Goal: Information Seeking & Learning: Learn about a topic

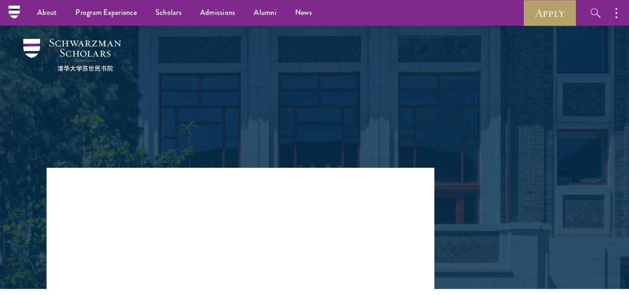
scroll to position [343, 0]
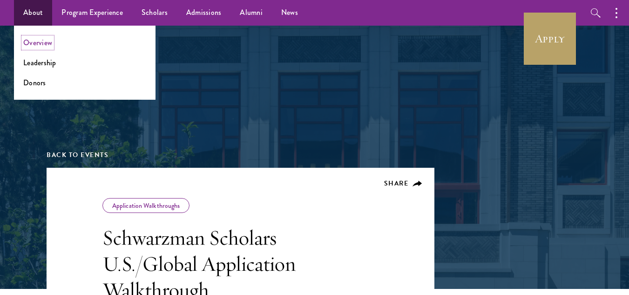
click at [34, 46] on link "Overview" at bounding box center [37, 42] width 29 height 11
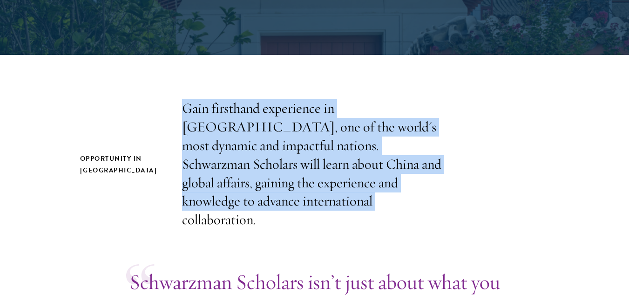
drag, startPoint x: 178, startPoint y: 113, endPoint x: 248, endPoint y: 200, distance: 111.3
click at [248, 200] on div "Opportunity in China Gain firsthand experience in China, one of the world's mos…" at bounding box center [314, 164] width 469 height 130
click at [248, 200] on p "Gain firsthand experience in China, one of the world's most dynamic and impactf…" at bounding box center [314, 164] width 265 height 130
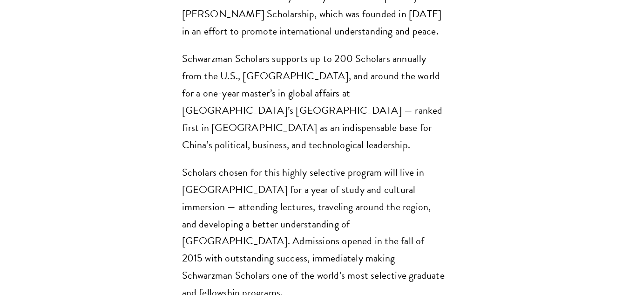
scroll to position [743, 0]
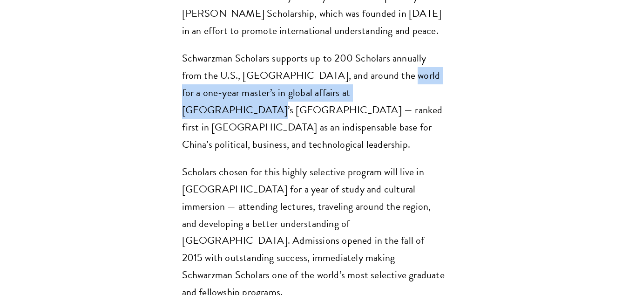
drag, startPoint x: 359, startPoint y: 59, endPoint x: 362, endPoint y: 74, distance: 14.7
click at [362, 74] on p "Schwarzman Scholars supports up to 200 Scholars annually from the U.S., China, …" at bounding box center [314, 101] width 265 height 103
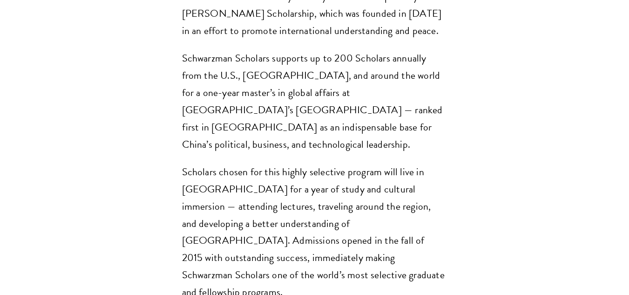
click at [354, 105] on p "Schwarzman Scholars supports up to 200 Scholars annually from the U.S., China, …" at bounding box center [314, 101] width 265 height 103
click at [297, 74] on p "Schwarzman Scholars supports up to 200 Scholars annually from the U.S., China, …" at bounding box center [314, 101] width 265 height 103
copy p "Tsinghua"
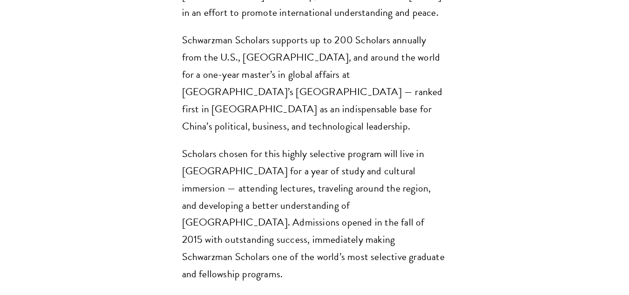
click at [306, 145] on p "Scholars chosen for this highly selective program will live in Beijing for a ye…" at bounding box center [314, 214] width 265 height 138
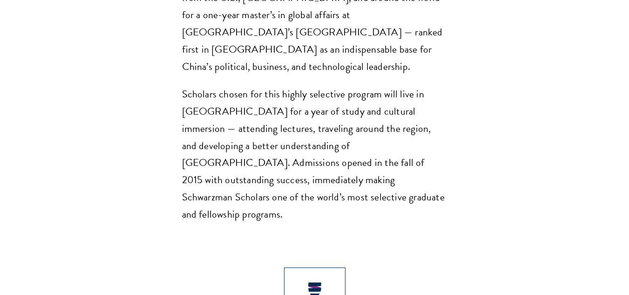
scroll to position [821, 0]
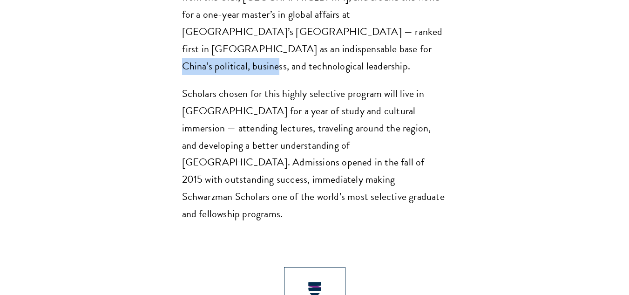
drag, startPoint x: 182, startPoint y: 34, endPoint x: 292, endPoint y: 37, distance: 110.4
click at [292, 37] on p "Schwarzman Scholars supports up to 200 Scholars annually from the U.S., China, …" at bounding box center [314, 23] width 265 height 103
copy p "technological leadership."
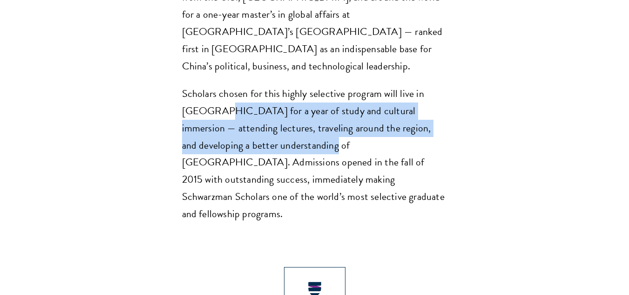
drag, startPoint x: 212, startPoint y: 74, endPoint x: 278, endPoint y: 106, distance: 73.5
click at [278, 106] on p "Scholars chosen for this highly selective program will live in Beijing for a ye…" at bounding box center [314, 154] width 265 height 138
copy p "for a year of study and cultural immersion — attending lectures, traveling arou…"
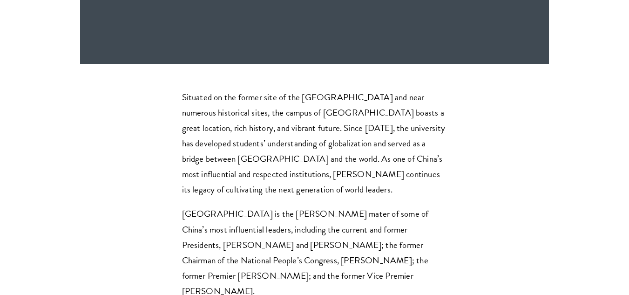
scroll to position [2679, 0]
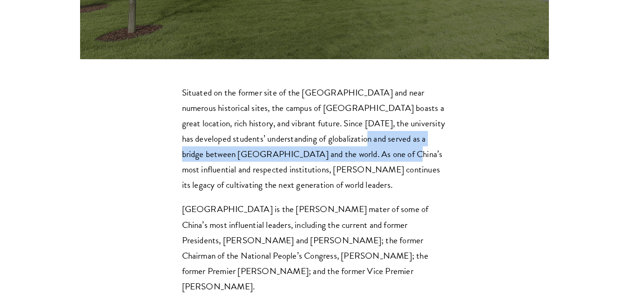
drag, startPoint x: 315, startPoint y: 54, endPoint x: 329, endPoint y: 69, distance: 20.8
click at [329, 85] on p "Situated on the former site of the Qing Dynasty imperial gardens and near numer…" at bounding box center [314, 139] width 265 height 108
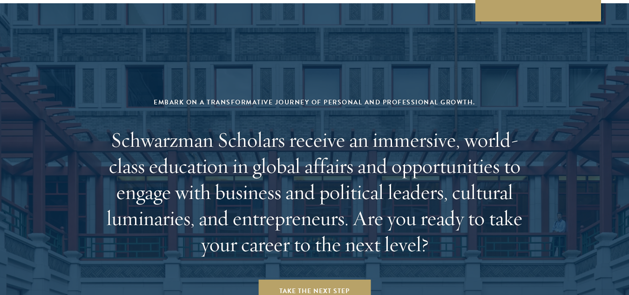
scroll to position [3711, 0]
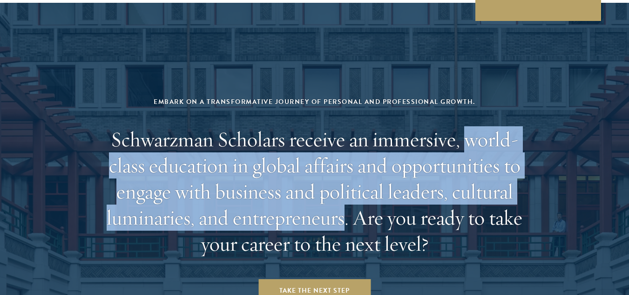
drag, startPoint x: 465, startPoint y: 40, endPoint x: 346, endPoint y: 124, distance: 145.6
click at [346, 126] on h2 "Schwarzman Scholars receive an immersive, world-class education in global affai…" at bounding box center [314, 191] width 433 height 130
copy h2 "world-class education in global affairs and opportunities to engage with busine…"
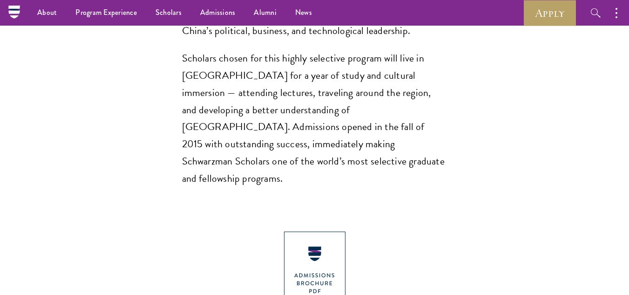
scroll to position [802, 0]
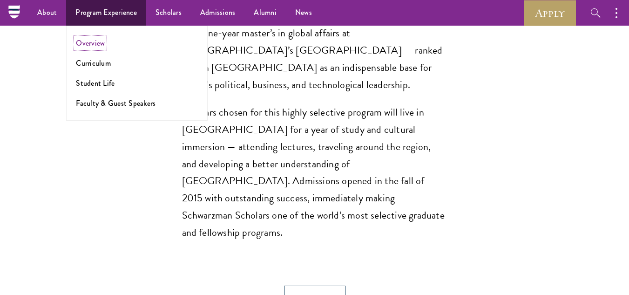
click at [103, 42] on link "Overview" at bounding box center [90, 43] width 29 height 11
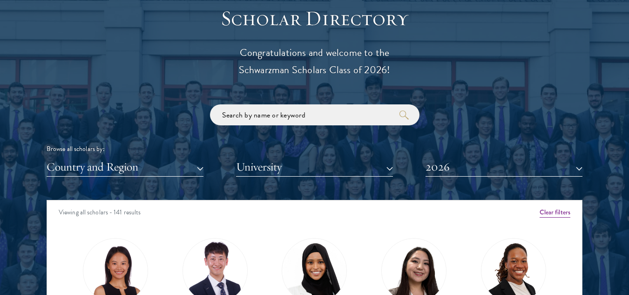
scroll to position [1018, 0]
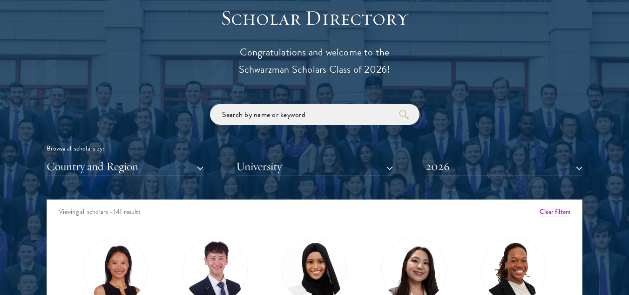
click at [244, 107] on input "search" at bounding box center [314, 114] width 209 height 21
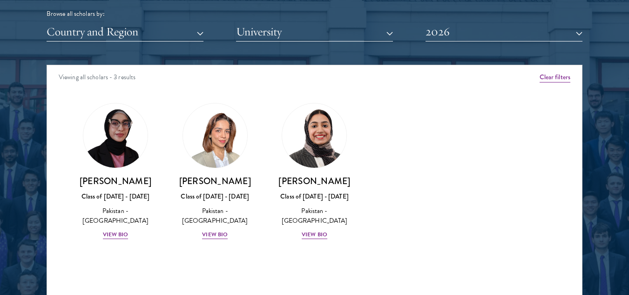
scroll to position [1166, 0]
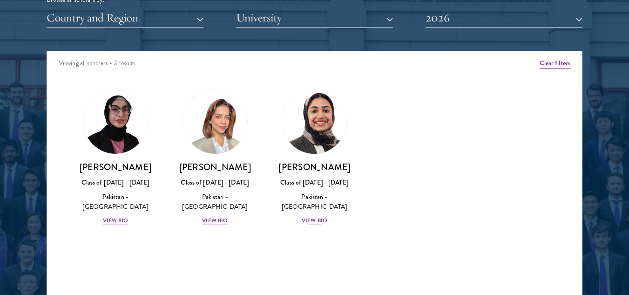
type input "pakistan"
click at [311, 216] on div "View Bio" at bounding box center [315, 220] width 26 height 9
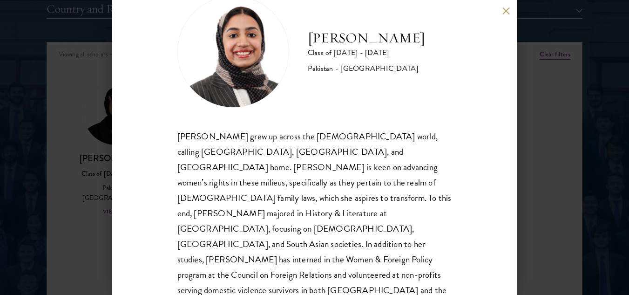
scroll to position [1175, 0]
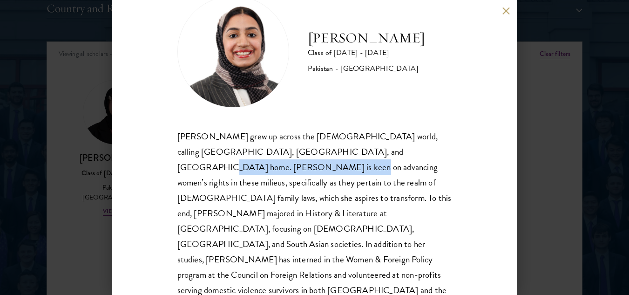
drag, startPoint x: 344, startPoint y: 154, endPoint x: 209, endPoint y: 172, distance: 136.2
click at [209, 172] on div "Imaan Mirza grew up across the Muslim world, calling Pakistan, Egypt, and Saudi…" at bounding box center [314, 220] width 275 height 185
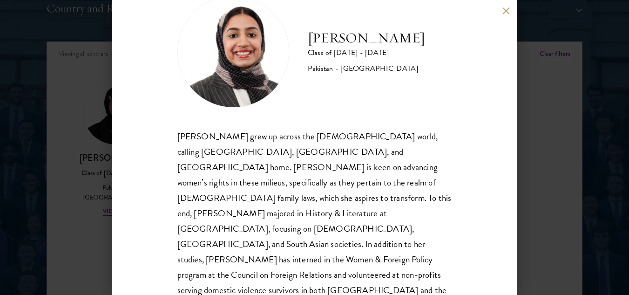
scroll to position [1176, 0]
click at [91, 235] on div "Imaan Mirza Class of 2025 - 2026 Pakistan - Harvard University Imaan Mirza grew…" at bounding box center [314, 147] width 629 height 295
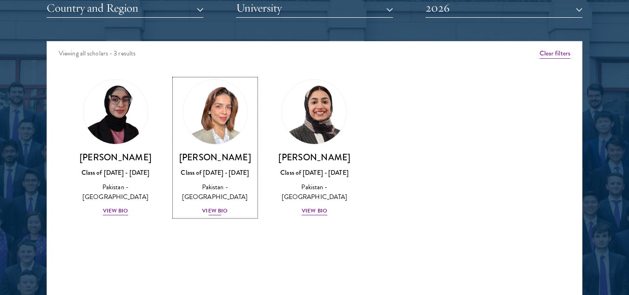
click at [212, 211] on div "View Bio" at bounding box center [215, 210] width 26 height 9
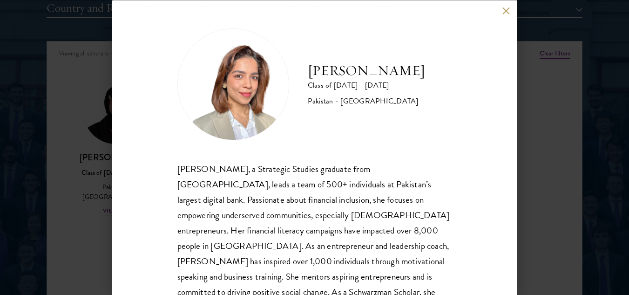
click at [255, 243] on div "Maha Latif, a Strategic Studies graduate from National Defence University, lead…" at bounding box center [314, 245] width 275 height 169
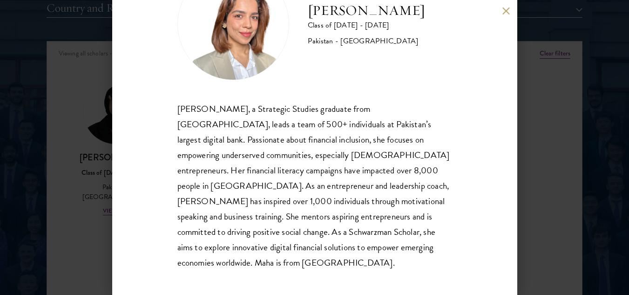
scroll to position [59, 0]
click at [564, 115] on div "Maha Latif Class of 2025 - 2026 Pakistan - National Defence University Maha Lat…" at bounding box center [314, 147] width 629 height 295
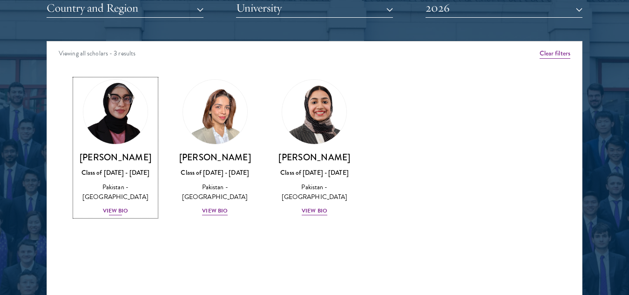
click at [118, 206] on div "View Bio" at bounding box center [116, 210] width 26 height 9
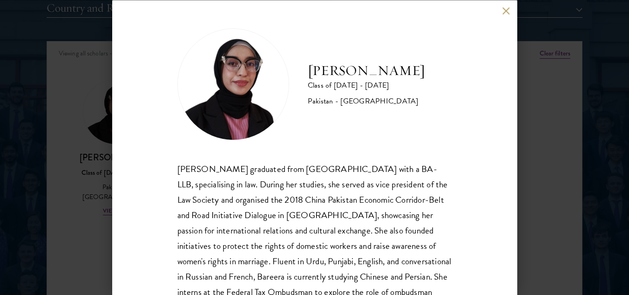
click at [419, 227] on div "Bareera Javed graduated from Bahria University with a BA-LLB, specialising in l…" at bounding box center [314, 245] width 275 height 169
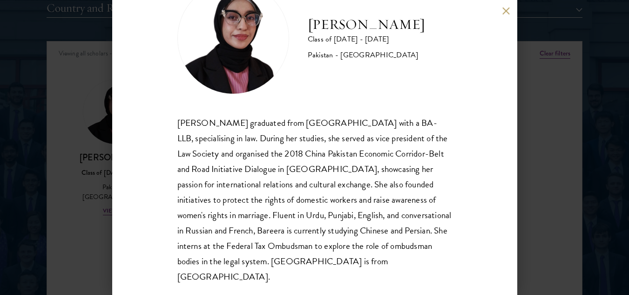
scroll to position [47, 0]
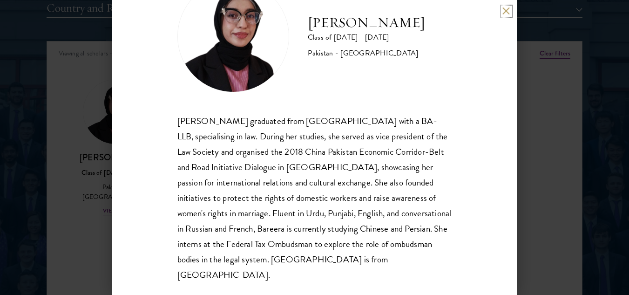
click at [507, 12] on button at bounding box center [506, 11] width 8 height 8
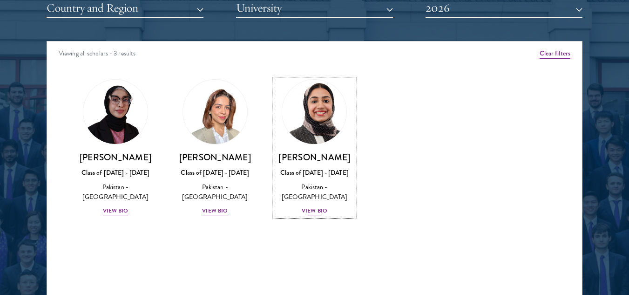
click at [314, 206] on div "View Bio" at bounding box center [315, 210] width 26 height 9
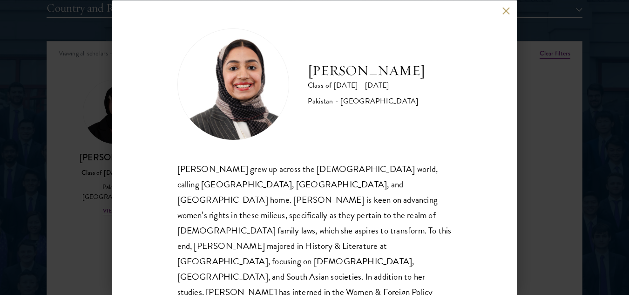
scroll to position [32, 0]
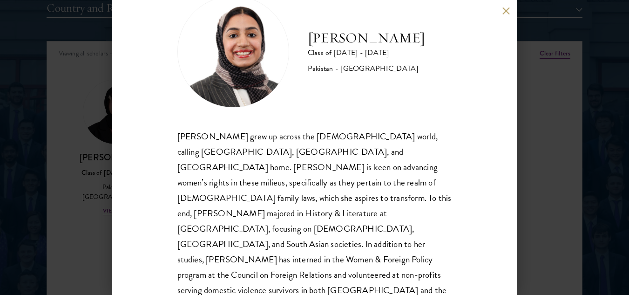
click at [338, 278] on div "Imaan Mirza Class of 2025 - 2026 Pakistan - Harvard University Imaan Mirza grew…" at bounding box center [314, 147] width 405 height 295
click at [558, 80] on div "Imaan Mirza Class of 2025 - 2026 Pakistan - Harvard University Imaan Mirza grew…" at bounding box center [314, 147] width 629 height 295
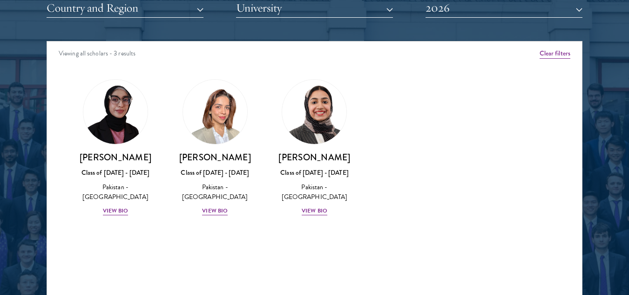
click at [410, 146] on div "Amber Class of 2025 - 2026 China - Peking University View Bio Cirenquji Class o…" at bounding box center [314, 155] width 535 height 176
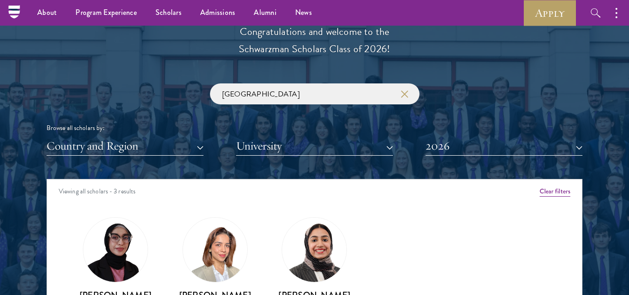
scroll to position [1028, 0]
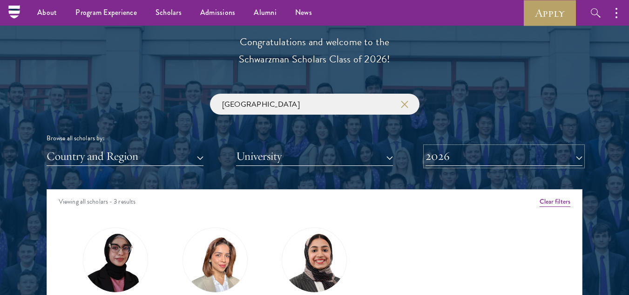
click at [522, 155] on button "2026" at bounding box center [503, 156] width 157 height 19
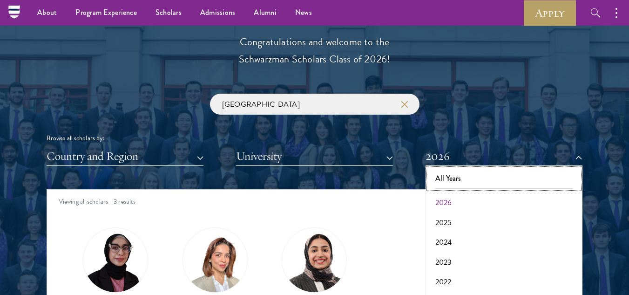
click at [474, 183] on button "All Years" at bounding box center [503, 179] width 151 height 20
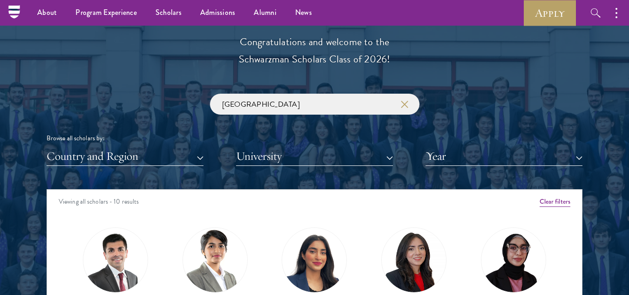
click at [492, 122] on div "pakistan Browse all scholars by: Country and Region All Countries and Regions A…" at bounding box center [315, 130] width 536 height 72
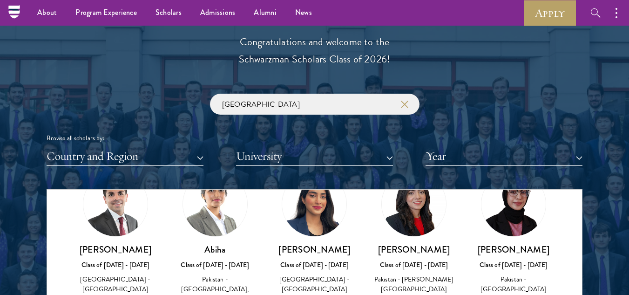
click at [592, 222] on div at bounding box center [314, 231] width 629 height 566
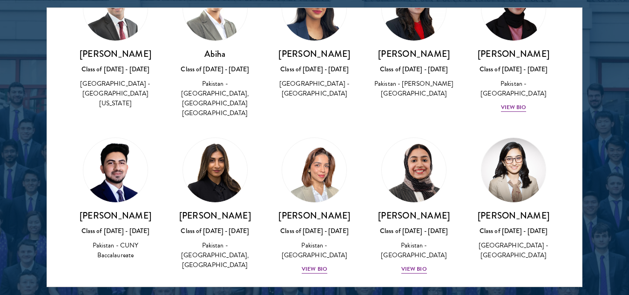
scroll to position [1210, 0]
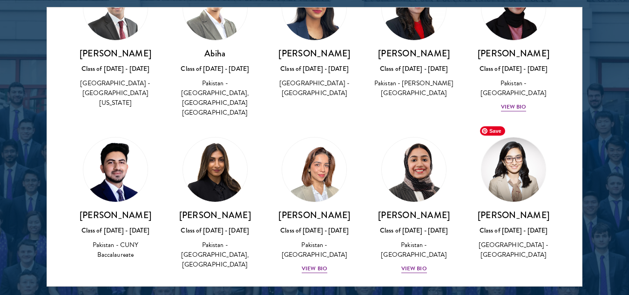
click at [506, 160] on img at bounding box center [513, 169] width 64 height 64
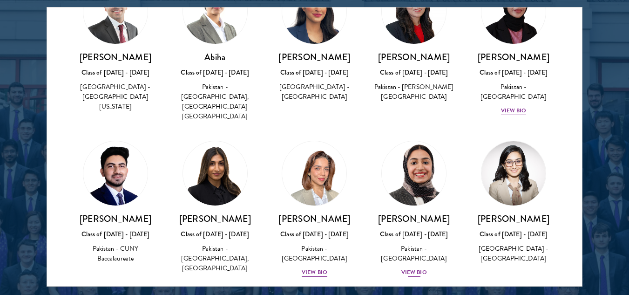
scroll to position [69, 0]
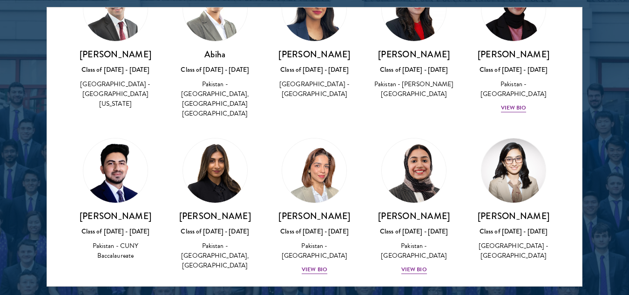
click at [185, 259] on div "Mina Khattak Class of 2020 - 2021 Pakistan - National University of Singapore, …" at bounding box center [215, 204] width 100 height 152
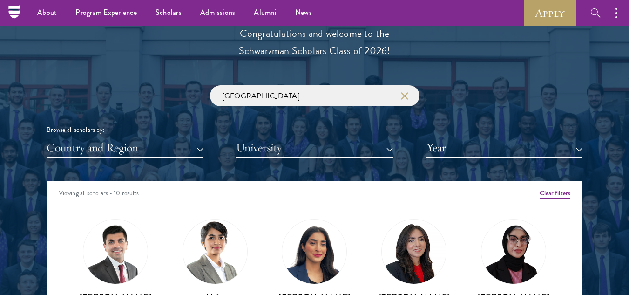
scroll to position [1036, 0]
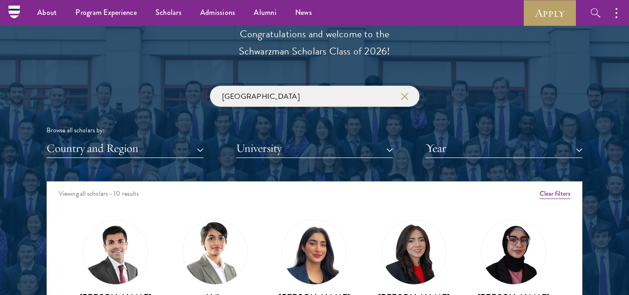
click at [328, 92] on input "pakistan" at bounding box center [314, 96] width 209 height 21
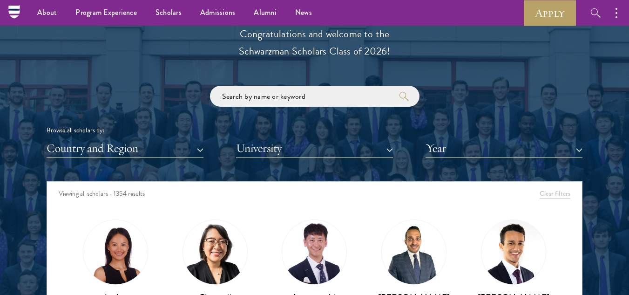
click at [160, 85] on div "Scholar Directory Congratulations and welcome to the Schwarzman Scholars Class …" at bounding box center [315, 223] width 536 height 473
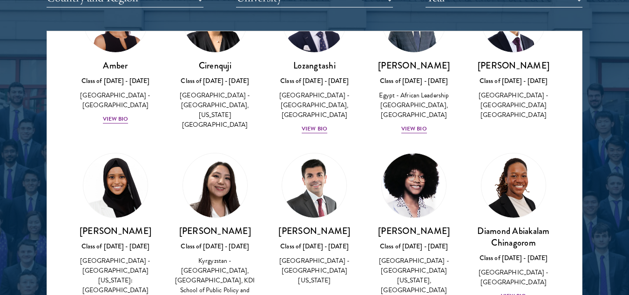
scroll to position [86, 0]
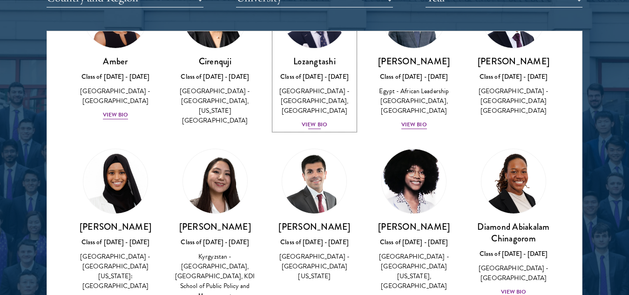
click at [309, 126] on div "View Bio" at bounding box center [315, 124] width 26 height 9
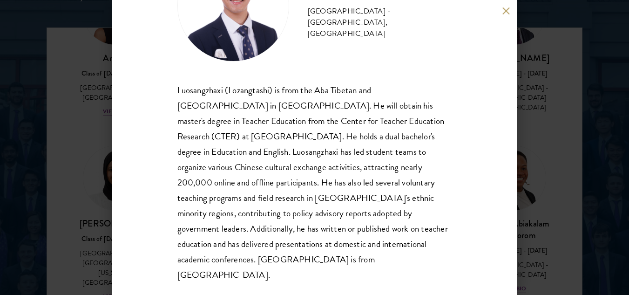
scroll to position [1190, 0]
click at [553, 201] on div "Lozangtashi Class of 2025 - 2026 China - South-Central Minzu University, Beijin…" at bounding box center [314, 147] width 629 height 295
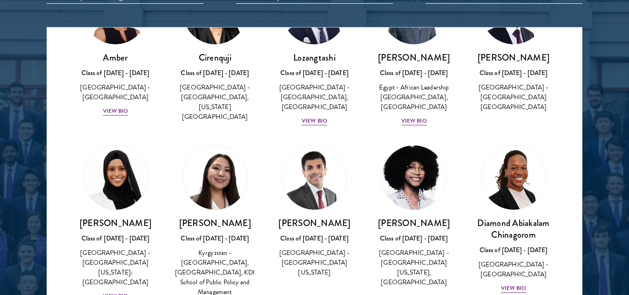
click at [504, 7] on div "Scholar Directory Congratulations and welcome to the Schwarzman Scholars Class …" at bounding box center [315, 69] width 536 height 473
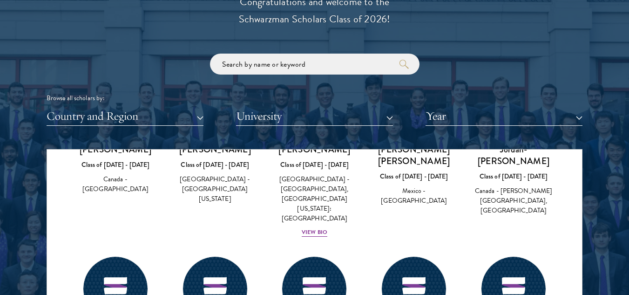
scroll to position [1105, 0]
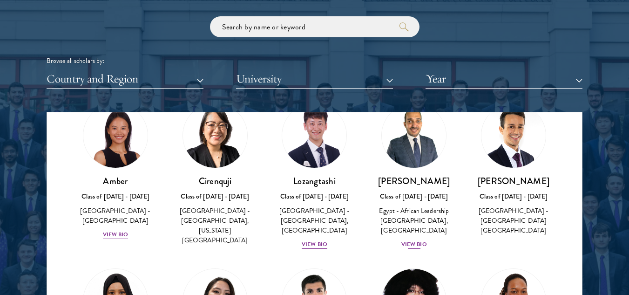
scroll to position [47, 0]
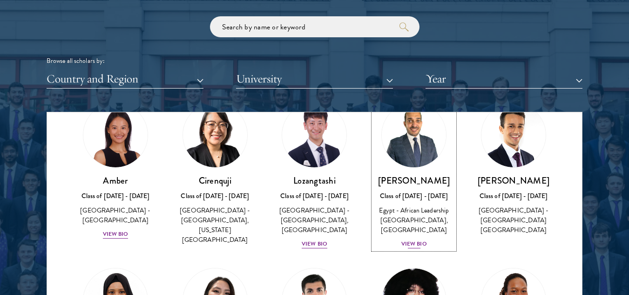
click at [403, 246] on div "View Bio" at bounding box center [414, 243] width 26 height 9
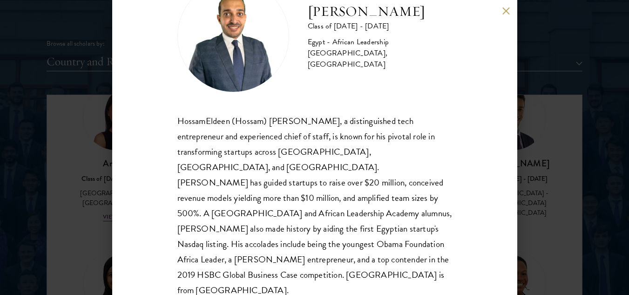
scroll to position [1129, 0]
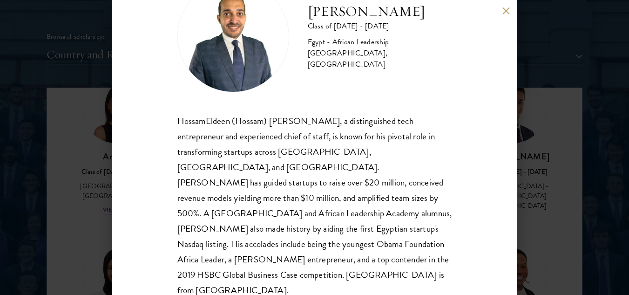
click at [534, 229] on div "HossamEldeen Abdelfatah Class of 2024 - 2025 Egypt - African Leadership Univers…" at bounding box center [314, 147] width 629 height 295
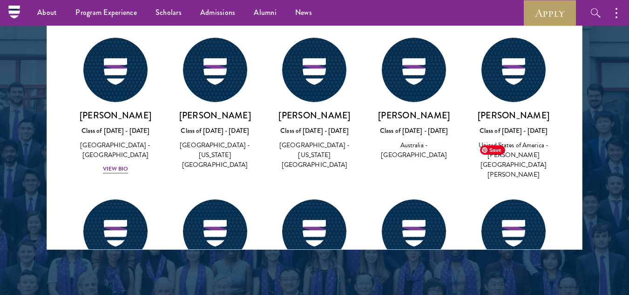
scroll to position [40649, 0]
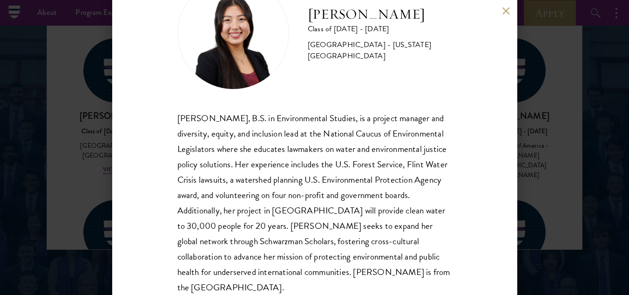
scroll to position [78, 0]
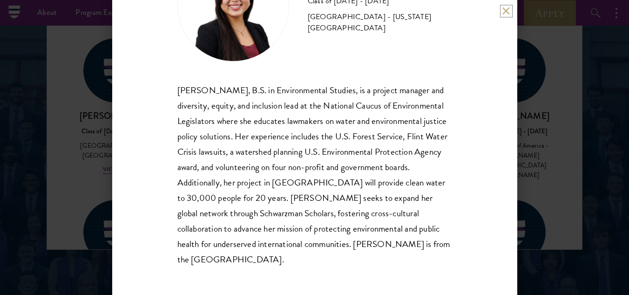
click at [507, 12] on button at bounding box center [506, 11] width 8 height 8
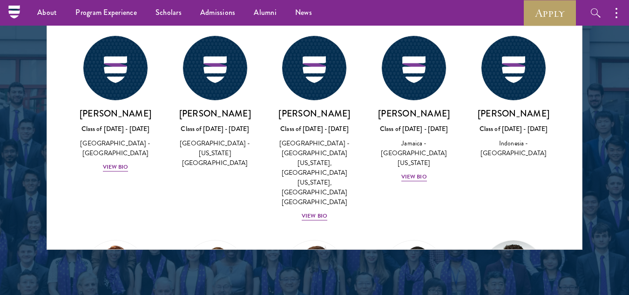
scroll to position [39942, 0]
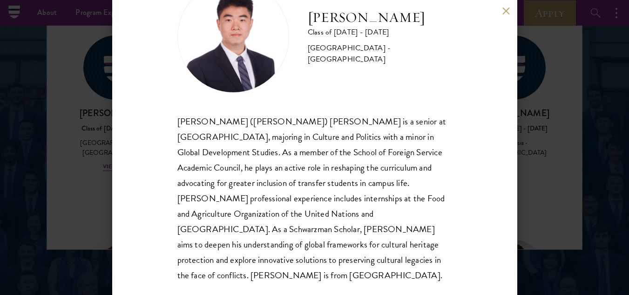
scroll to position [47, 0]
click at [569, 153] on div "Harry Yang Class of 2025 - 2026 China - Georgetown University Zhou (Harry) Yang…" at bounding box center [314, 147] width 629 height 295
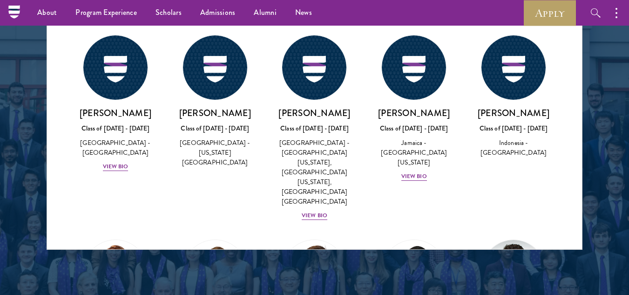
click at [506, 13] on div "About Overview Leadership Donors Program Experience Overview Curriculum Student…" at bounding box center [314, 13] width 629 height 26
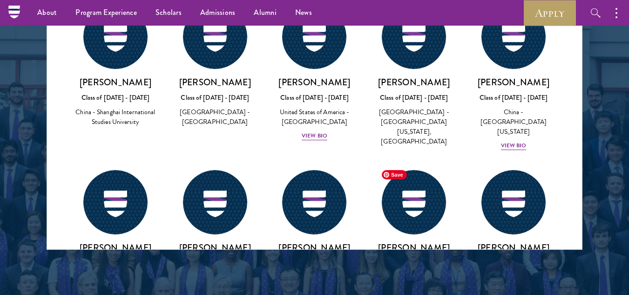
scroll to position [39184, 0]
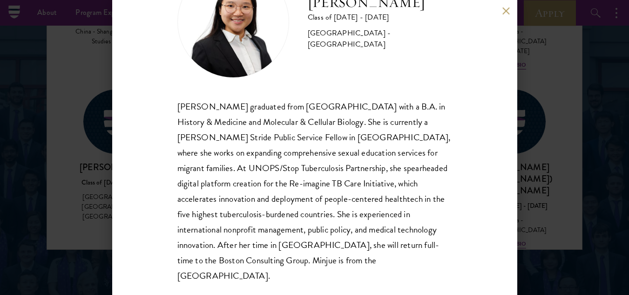
scroll to position [63, 0]
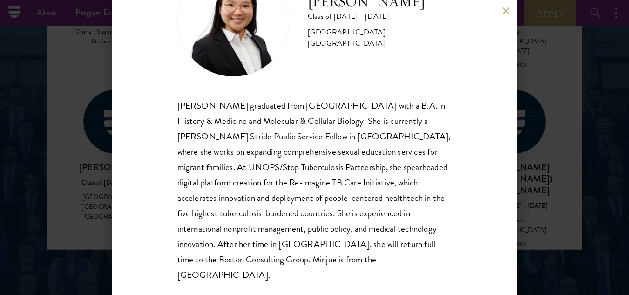
click at [102, 156] on div "Minjue Wu Class of 2024 - 2025 United States of America - Harvard University Mi…" at bounding box center [314, 147] width 629 height 295
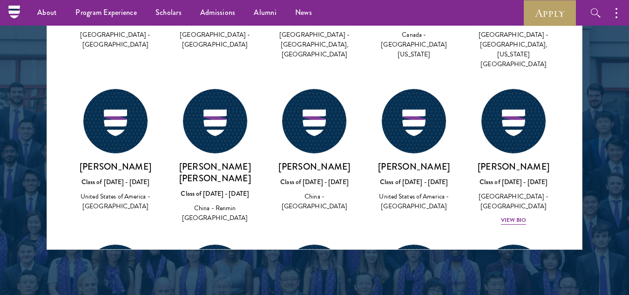
scroll to position [36679, 0]
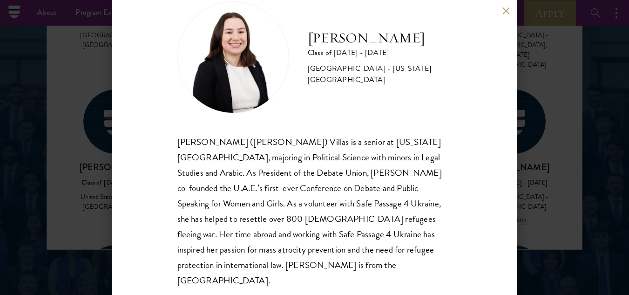
scroll to position [32, 0]
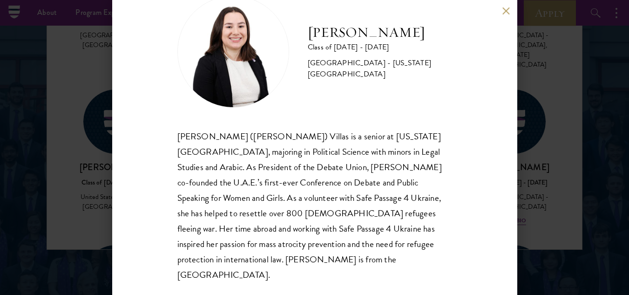
click at [95, 147] on div "Adelicia Villas Class of 2024 - 2025 United States of America - New York Univer…" at bounding box center [314, 147] width 629 height 295
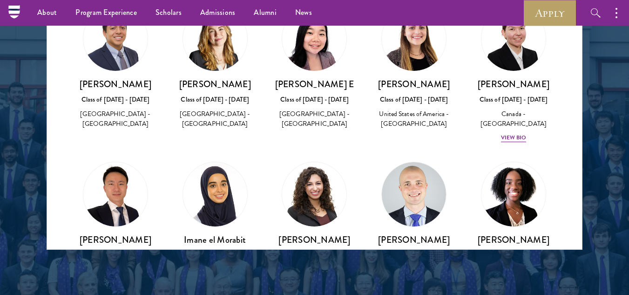
scroll to position [9533, 0]
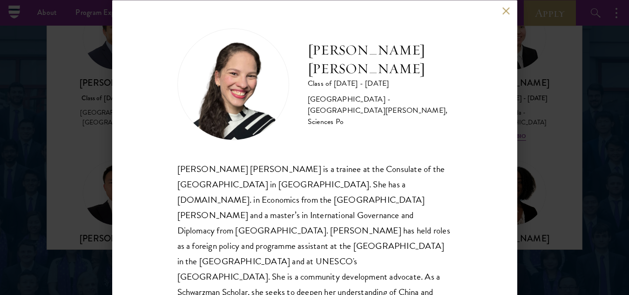
scroll to position [47, 0]
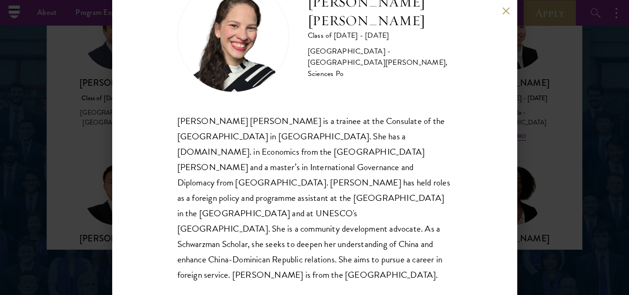
click at [101, 181] on div "Daniela Espinal Fondeur Class of 2025 - 2026 Dominican Republic - Universidad A…" at bounding box center [314, 147] width 629 height 295
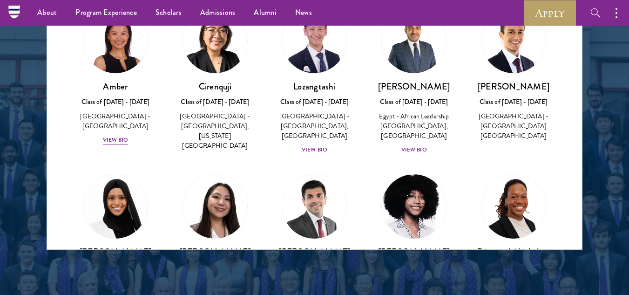
scroll to position [1153, 0]
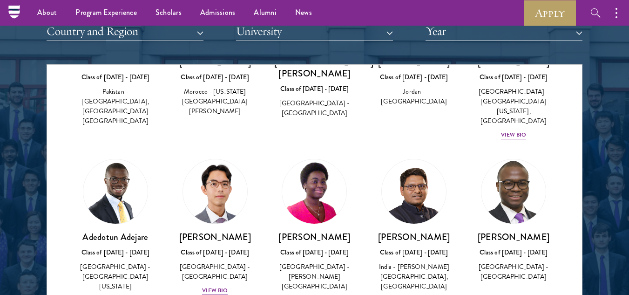
scroll to position [0, 0]
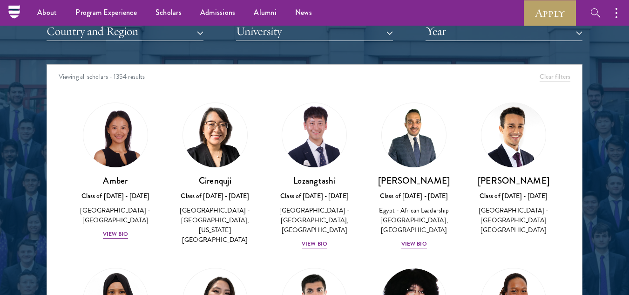
click at [613, 64] on div at bounding box center [314, 107] width 629 height 566
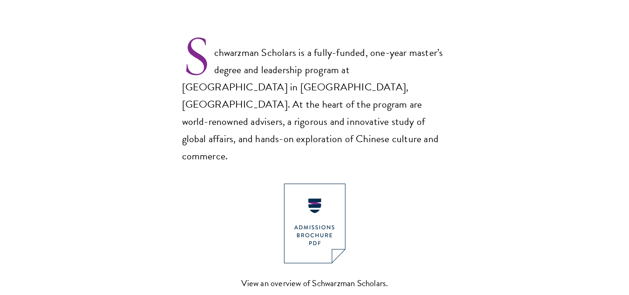
scroll to position [608, 0]
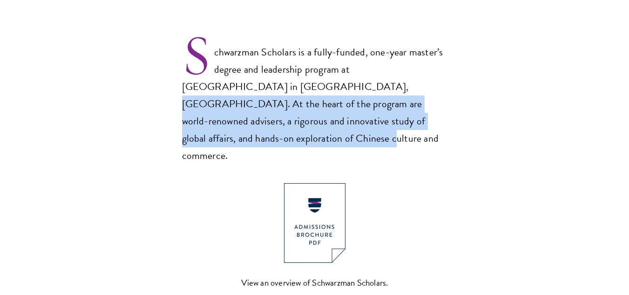
drag, startPoint x: 243, startPoint y: 87, endPoint x: 412, endPoint y: 119, distance: 172.5
click at [412, 119] on p "Schwarzman Scholars is a fully-funded, one-year master’s degree and leadership …" at bounding box center [314, 96] width 265 height 136
copy p "At the heart of the program are world-renowned advisers, a rigorous and innovat…"
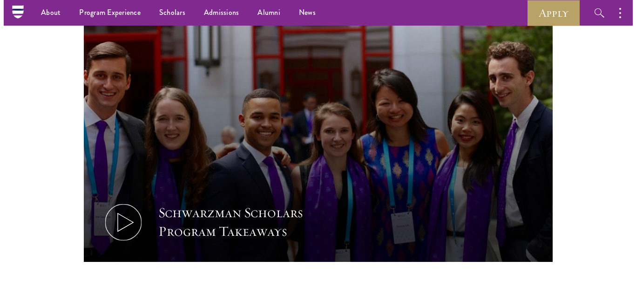
scroll to position [963, 0]
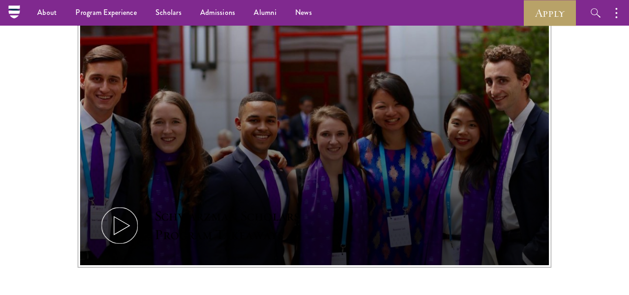
click at [364, 169] on button "Schwarzman Scholars Program Takeaways" at bounding box center [314, 133] width 469 height 264
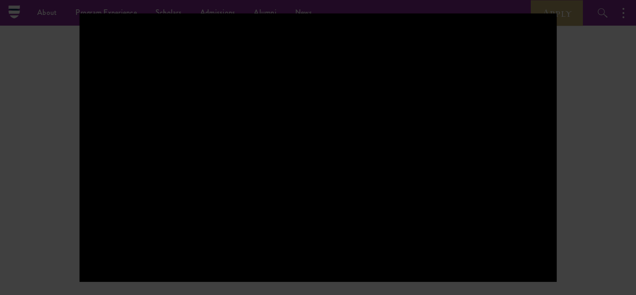
click at [61, 134] on div at bounding box center [318, 147] width 636 height 295
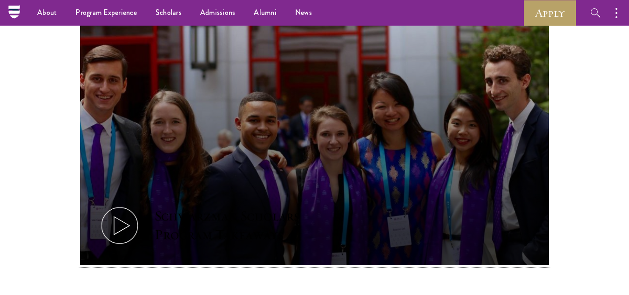
click at [111, 138] on button "Schwarzman Scholars Program Takeaways" at bounding box center [314, 133] width 469 height 264
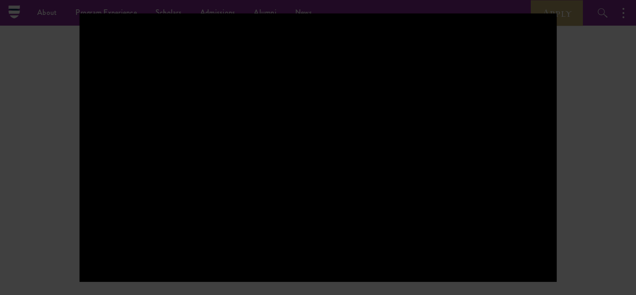
click at [64, 120] on div at bounding box center [318, 147] width 636 height 295
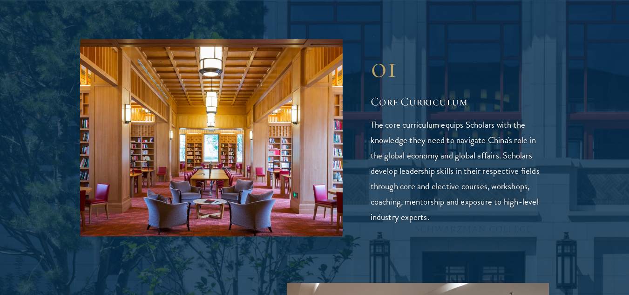
scroll to position [1398, 0]
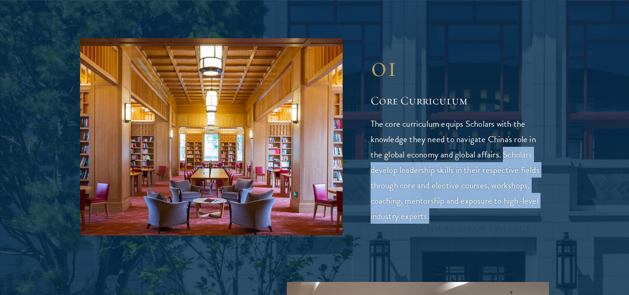
drag, startPoint x: 506, startPoint y: 124, endPoint x: 433, endPoint y: 186, distance: 95.4
click at [433, 186] on p "The core curriculum equips Scholars with the knowledge they need to navigate Ch…" at bounding box center [460, 170] width 179 height 108
copy p "Scholars develop leadership skills in their respective fields through core and …"
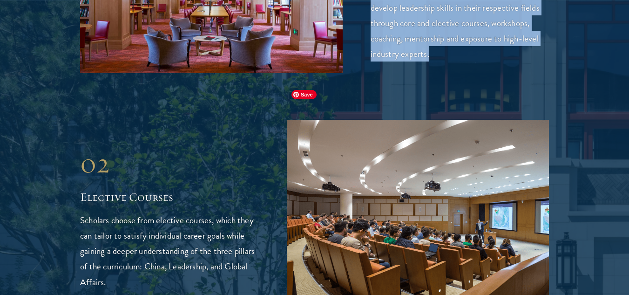
scroll to position [1613, 0]
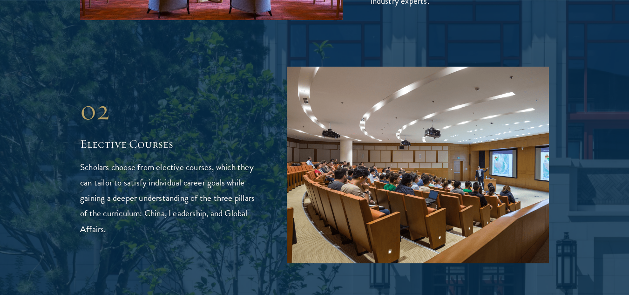
click at [225, 202] on p "Scholars choose from elective courses, which they can tailor to satisfy individ…" at bounding box center [169, 197] width 179 height 77
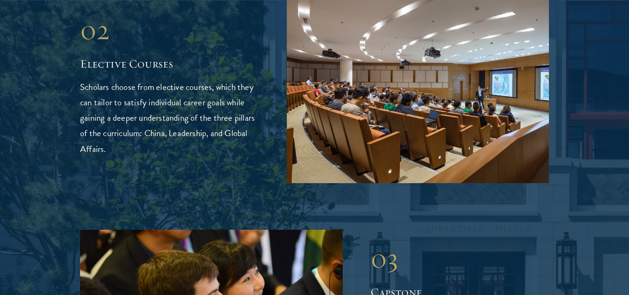
scroll to position [1694, 0]
click at [157, 144] on div "02 Elective Courses 02 Elective Courses Scholars choose from elective courses, …" at bounding box center [314, 84] width 469 height 197
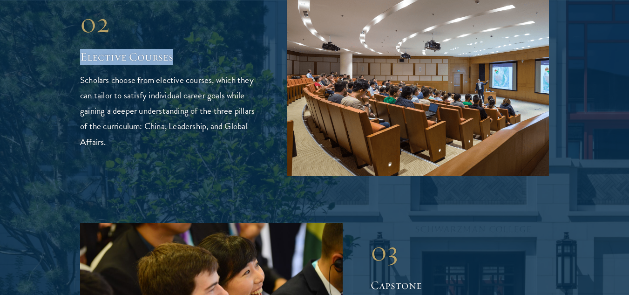
drag, startPoint x: 80, startPoint y: 23, endPoint x: 178, endPoint y: 26, distance: 98.2
click at [178, 49] on h2 "Elective Courses" at bounding box center [169, 57] width 179 height 16
copy h2 "Elective Courses"
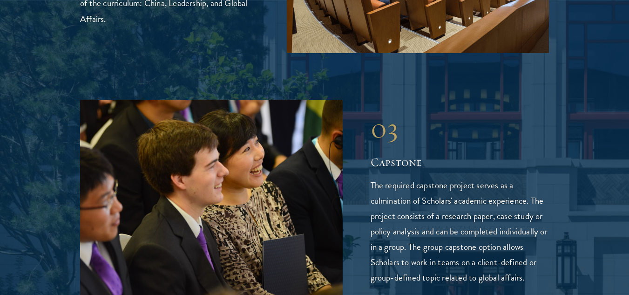
scroll to position [1824, 0]
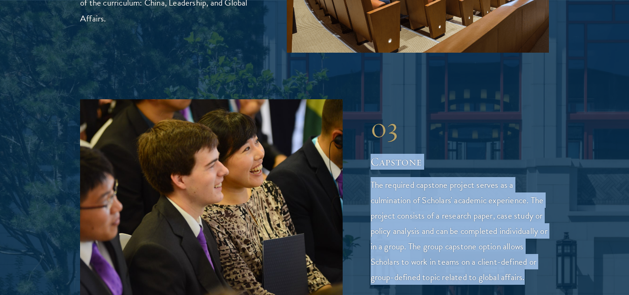
drag, startPoint x: 371, startPoint y: 128, endPoint x: 536, endPoint y: 244, distance: 202.1
click at [536, 244] on div "03 Capstone The required capstone project serves as a culmination of Scholars' …" at bounding box center [460, 198] width 179 height 174
copy div "Capstone The required capstone project serves as a culmination of Scholars' aca…"
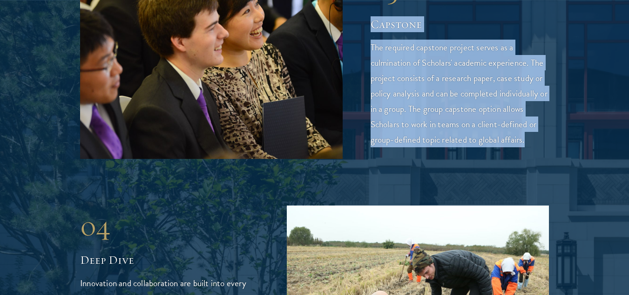
scroll to position [1963, 0]
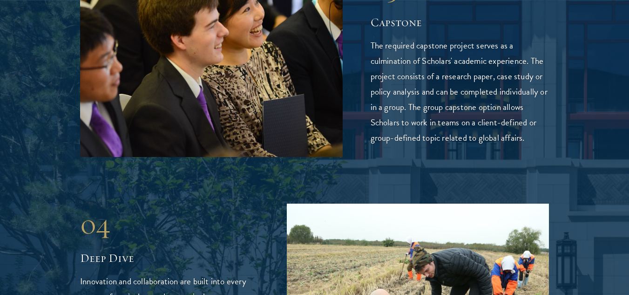
click at [204, 149] on div "01 Core Curriculum 01 Core Curriculum The core curriculum equips Scholars with …" at bounding box center [314, 70] width 469 height 1193
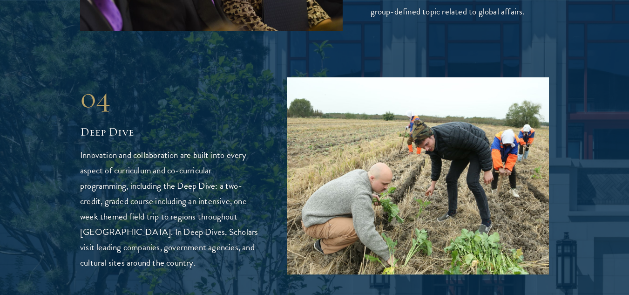
scroll to position [2090, 0]
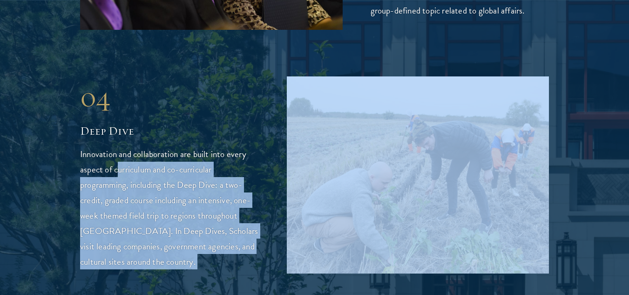
drag, startPoint x: 78, startPoint y: 124, endPoint x: 118, endPoint y: 131, distance: 40.6
click at [118, 146] on p "Innovation and collaboration are built into every aspect of curriculum and co-c…" at bounding box center [169, 207] width 179 height 123
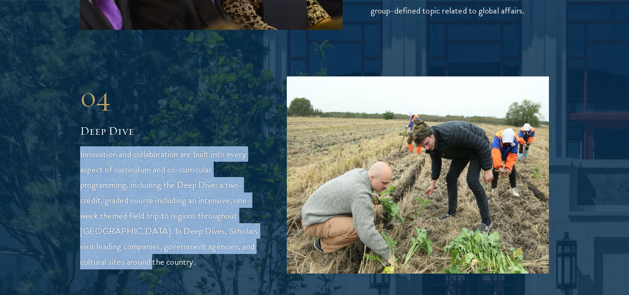
drag, startPoint x: 80, startPoint y: 120, endPoint x: 173, endPoint y: 228, distance: 142.6
click at [173, 228] on p "Innovation and collaboration are built into every aspect of curriculum and co-c…" at bounding box center [169, 207] width 179 height 123
copy p "Innovation and collaboration are built into every aspect of curriculum and co-c…"
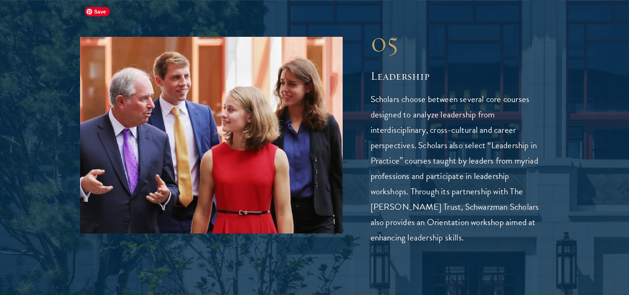
scroll to position [2386, 0]
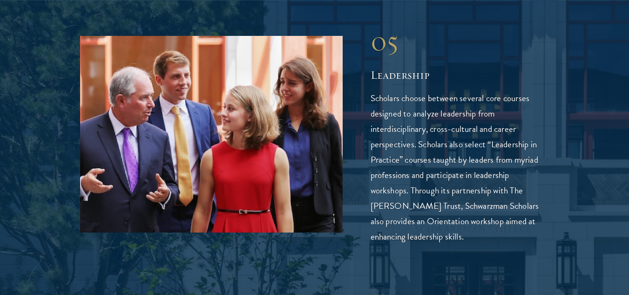
click at [461, 156] on p "Scholars choose between several core courses designed to analyze leadership fro…" at bounding box center [460, 167] width 179 height 154
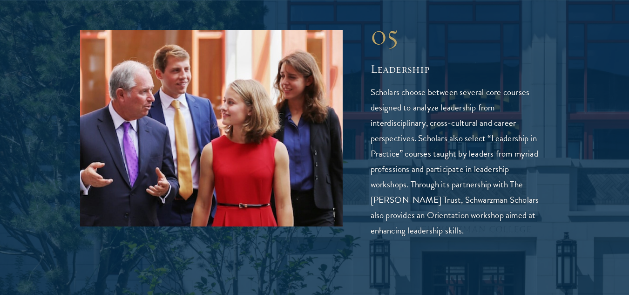
scroll to position [2392, 0]
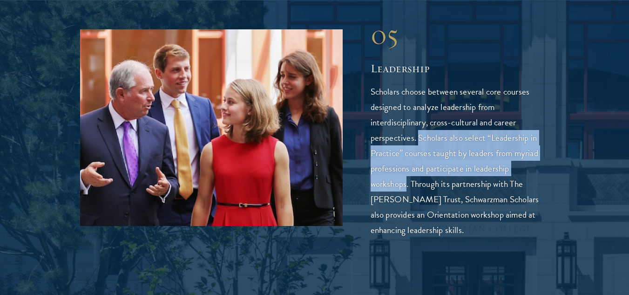
drag, startPoint x: 418, startPoint y: 105, endPoint x: 408, endPoint y: 153, distance: 49.6
click at [408, 153] on p "Scholars choose between several core courses designed to analyze leadership fro…" at bounding box center [460, 161] width 179 height 154
copy p "Scholars also select “Leadership in Practice” courses taught by leaders from my…"
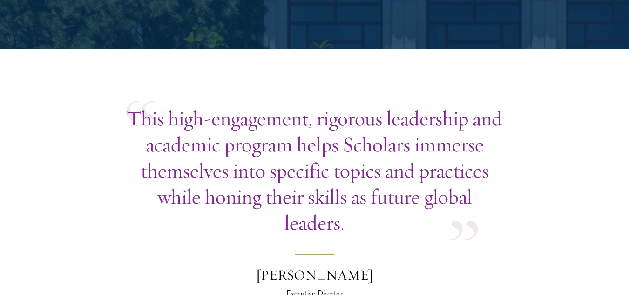
click at [402, 218] on blockquote "This high-engagement, rigorous leadership and academic program helps Scholars i…" at bounding box center [314, 201] width 377 height 193
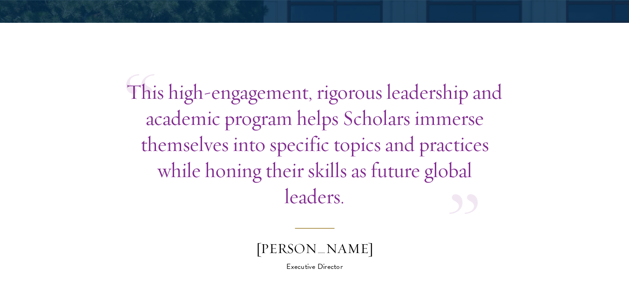
scroll to position [2701, 0]
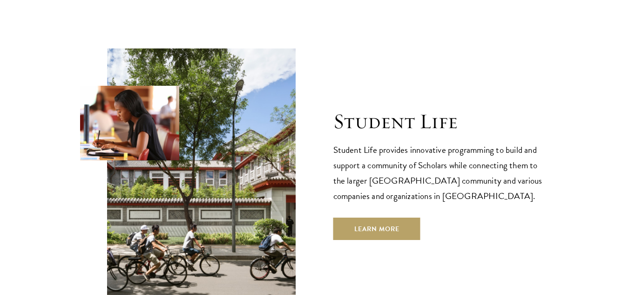
click at [401, 241] on div "Student Life Student Life provides innovative programming to build and support …" at bounding box center [314, 174] width 469 height 252
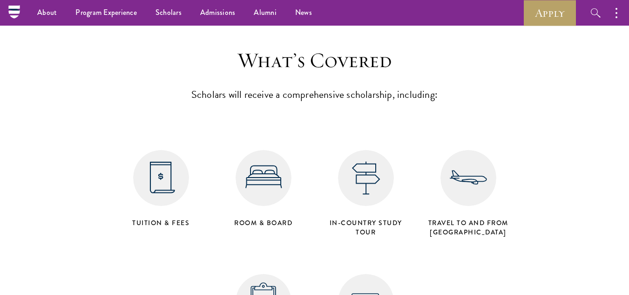
click at [155, 230] on div "Tuition & Fees Room & Board in-country study tour Travel to and from Beijing He…" at bounding box center [315, 241] width 410 height 248
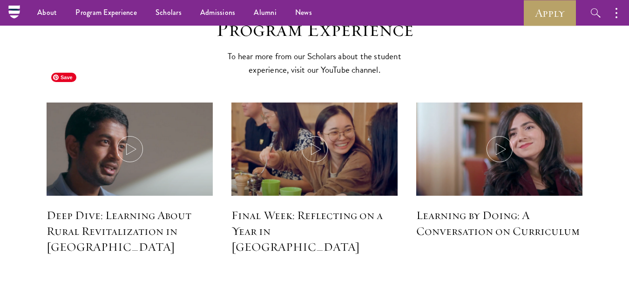
scroll to position [4002, 0]
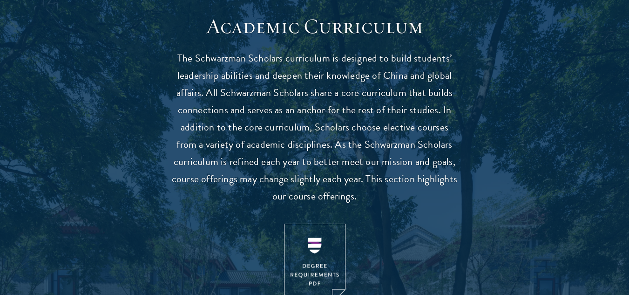
scroll to position [821, 0]
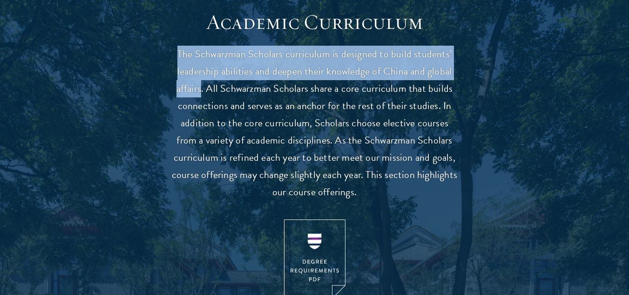
drag, startPoint x: 177, startPoint y: 51, endPoint x: 202, endPoint y: 90, distance: 46.0
click at [202, 90] on p "The Schwarzman Scholars curriculum is designed to build students’ leadership ab…" at bounding box center [314, 123] width 289 height 155
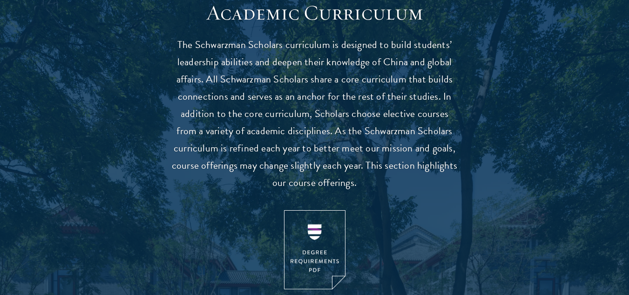
scroll to position [830, 0]
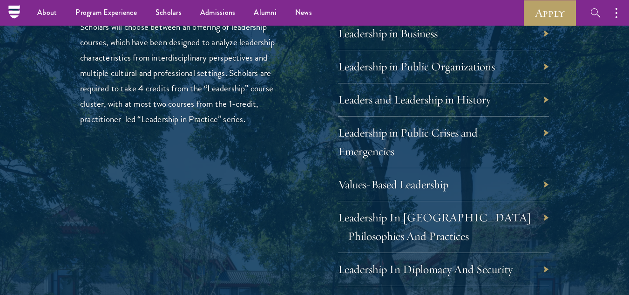
scroll to position [1540, 0]
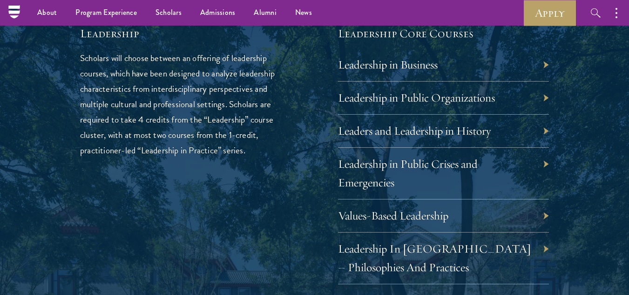
click at [490, 62] on div "Leadership in Business" at bounding box center [443, 64] width 211 height 33
click at [546, 65] on div "Leadership in Business" at bounding box center [443, 64] width 211 height 33
click at [371, 68] on link "Leadership in Business" at bounding box center [395, 64] width 100 height 14
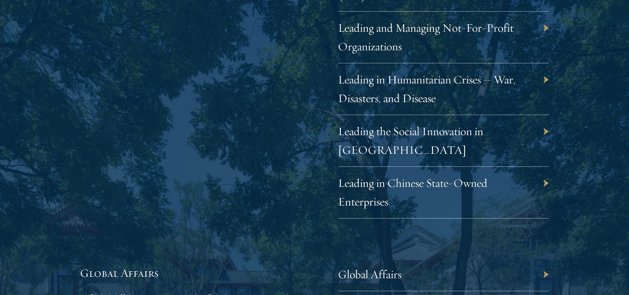
scroll to position [2015, 0]
drag, startPoint x: 402, startPoint y: 136, endPoint x: 251, endPoint y: 178, distance: 156.8
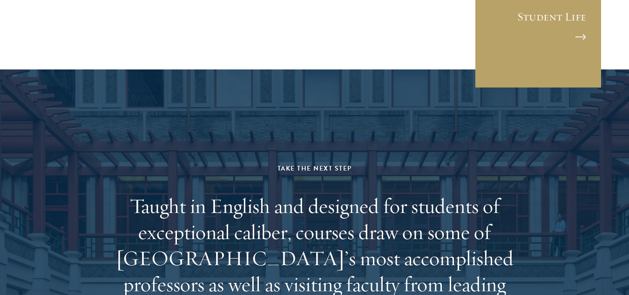
scroll to position [5415, 0]
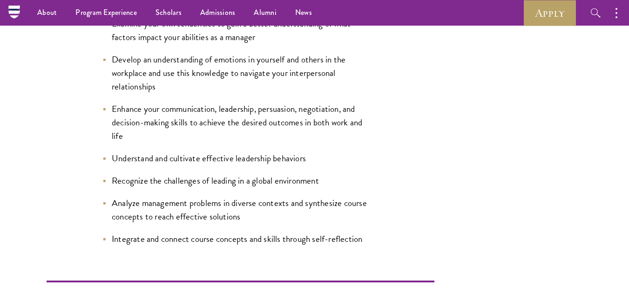
scroll to position [485, 0]
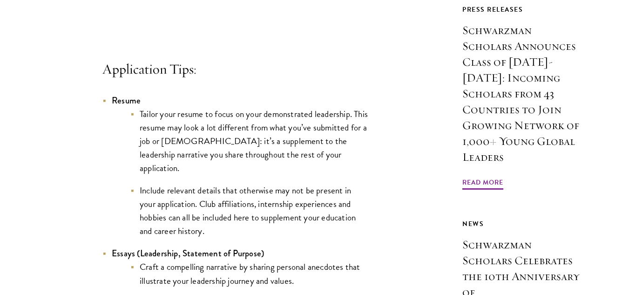
scroll to position [795, 0]
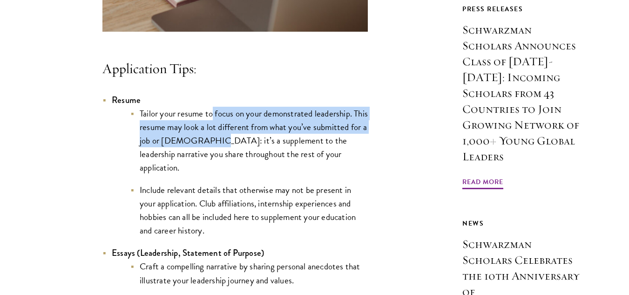
drag, startPoint x: 214, startPoint y: 128, endPoint x: 220, endPoint y: 155, distance: 28.0
click at [220, 155] on li "Tailor your resume to focus on your demonstrated leadership. This resume may lo…" at bounding box center [248, 140] width 237 height 67
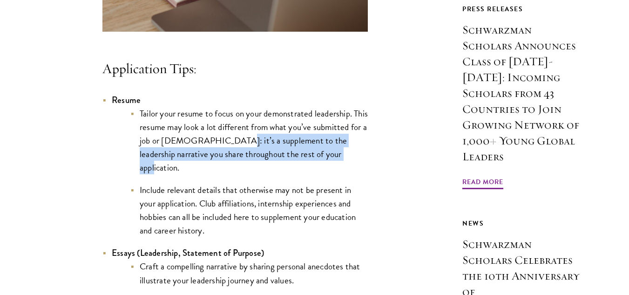
drag, startPoint x: 231, startPoint y: 158, endPoint x: 349, endPoint y: 175, distance: 119.0
click at [349, 174] on li "Tailor your resume to focus on your demonstrated leadership. This resume may lo…" at bounding box center [248, 140] width 237 height 67
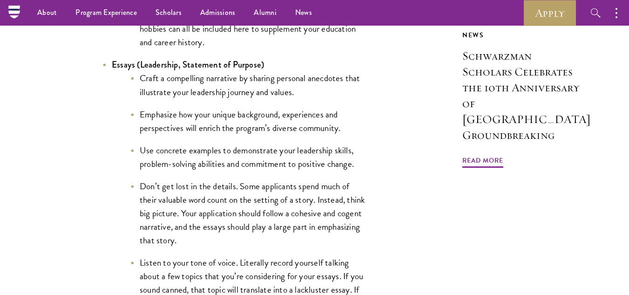
scroll to position [982, 0]
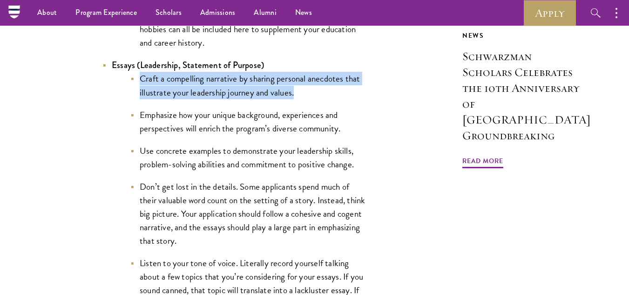
drag, startPoint x: 139, startPoint y: 82, endPoint x: 307, endPoint y: 93, distance: 168.4
click at [307, 93] on li "Craft a compelling narrative by sharing personal anecdotes that illustrate your…" at bounding box center [248, 85] width 237 height 27
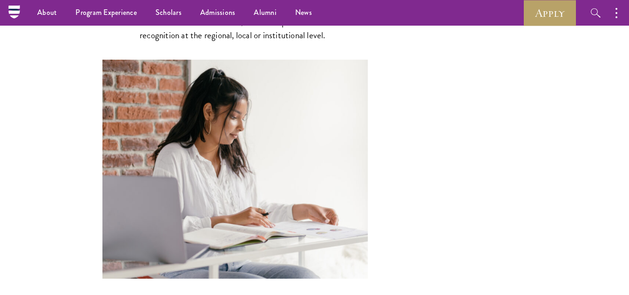
scroll to position [2379, 0]
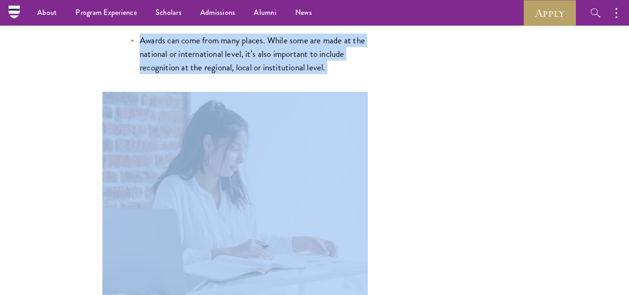
drag, startPoint x: 113, startPoint y: 60, endPoint x: 329, endPoint y: 77, distance: 217.1
copy div "Loremi (Dolorsitam, Consectet ad Elitsed) Doeiu t incididunt utlaboree do magna…"
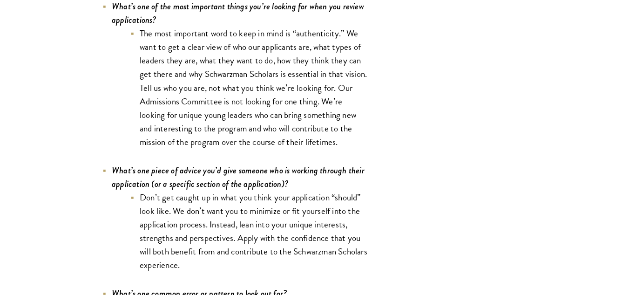
scroll to position [2751, 0]
click at [354, 114] on li "The most important word to keep in mind is “authenticity.” We want to get a cle…" at bounding box center [248, 87] width 237 height 122
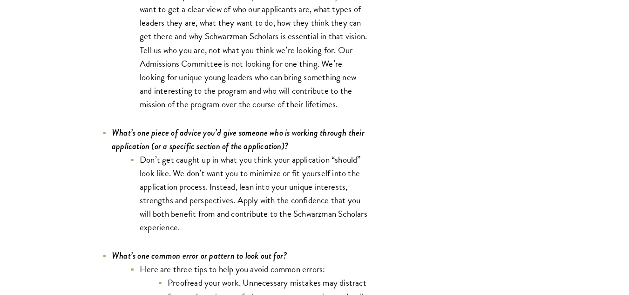
scroll to position [2761, 0]
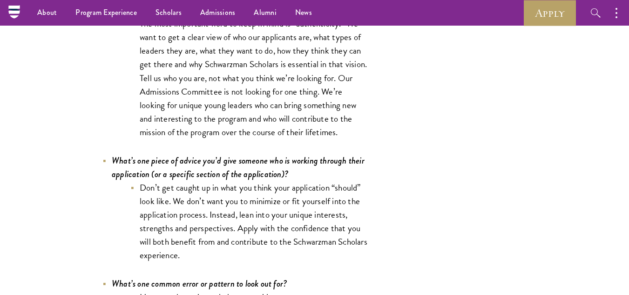
click at [261, 86] on li "The most important word to keep in mind is “authenticity.” We want to get a cle…" at bounding box center [248, 78] width 237 height 122
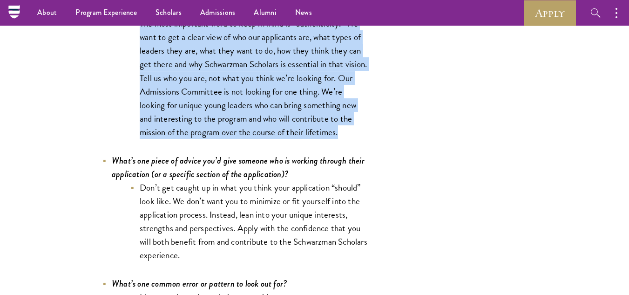
click at [261, 86] on li "The most important word to keep in mind is “authenticity.” We want to get a cle…" at bounding box center [248, 78] width 237 height 122
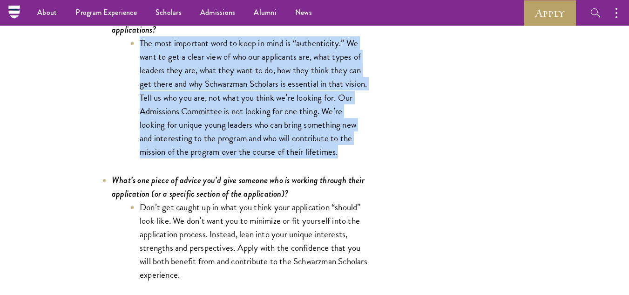
scroll to position [2729, 0]
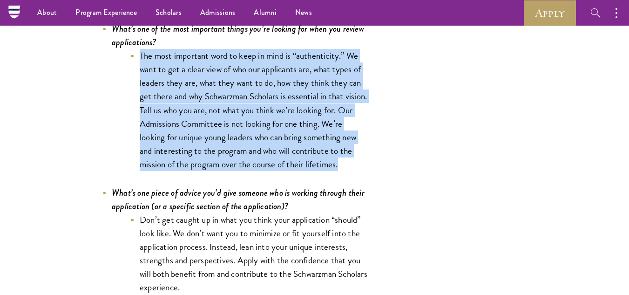
click at [228, 145] on li "The most important word to keep in mind is “authenticity.” We want to get a cle…" at bounding box center [248, 110] width 237 height 122
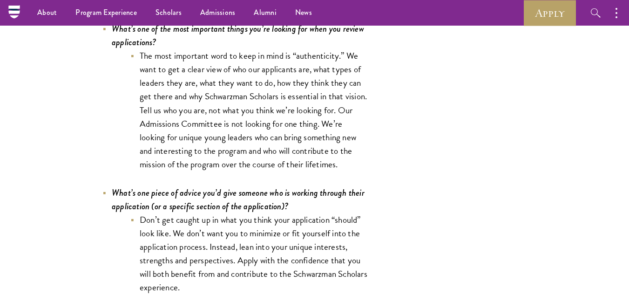
click at [112, 152] on ul "The most important word to keep in mind is “authenticity.” We want to get a cle…" at bounding box center [240, 110] width 256 height 122
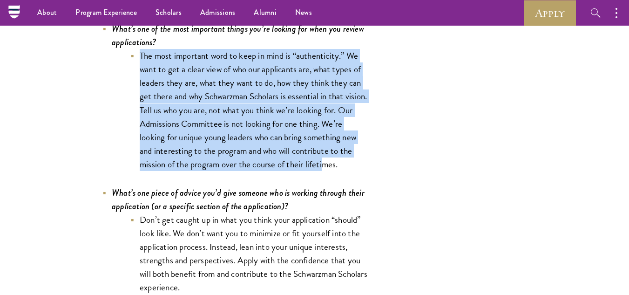
drag, startPoint x: 137, startPoint y: 58, endPoint x: 329, endPoint y: 174, distance: 223.7
click at [329, 174] on div "Completing your application requires time, energy, and dedication. Our Admissio…" at bounding box center [234, 172] width 265 height 5091
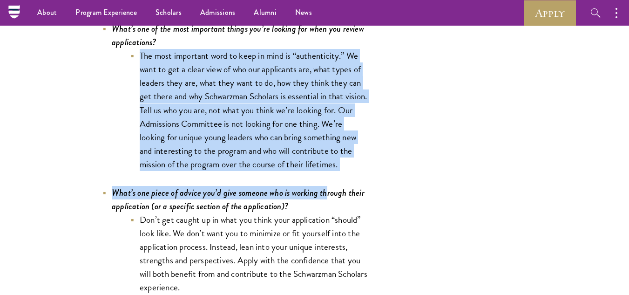
click at [329, 174] on div "Completing your application requires time, energy, and dedication. Our Admissio…" at bounding box center [234, 172] width 265 height 5091
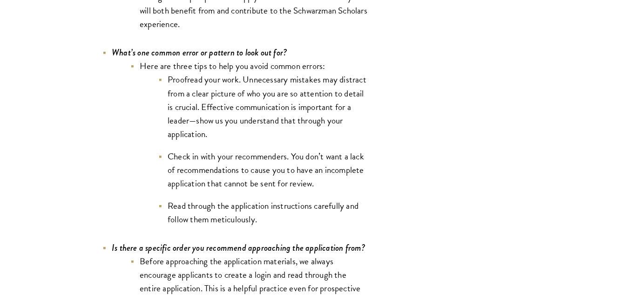
scroll to position [2992, 0]
click at [330, 168] on li "Check in with your recommenders. You don’t want a lack of recommendations to ca…" at bounding box center [262, 169] width 209 height 40
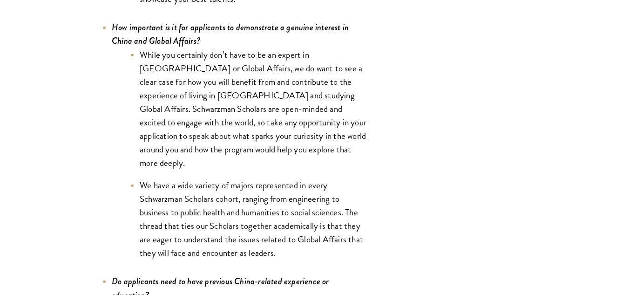
scroll to position [4258, 0]
drag, startPoint x: 172, startPoint y: 94, endPoint x: 218, endPoint y: 97, distance: 46.2
click at [218, 97] on li "While you certainly don’t have to be an expert in China or Global Affairs, we d…" at bounding box center [248, 108] width 237 height 122
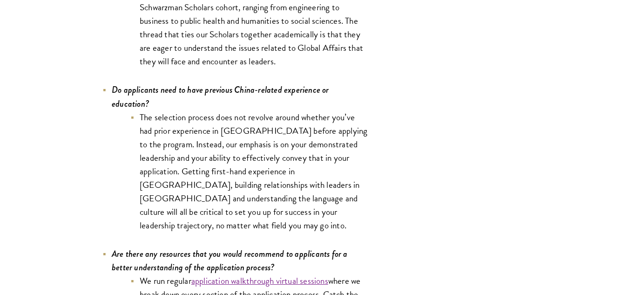
scroll to position [4449, 0]
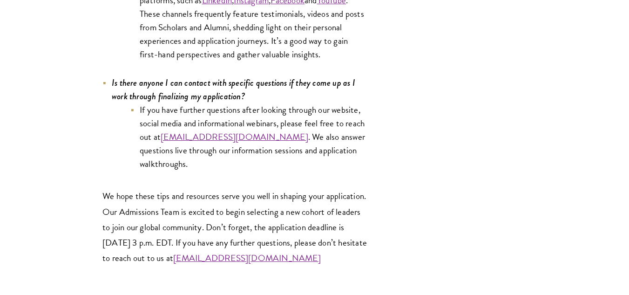
scroll to position [4842, 0]
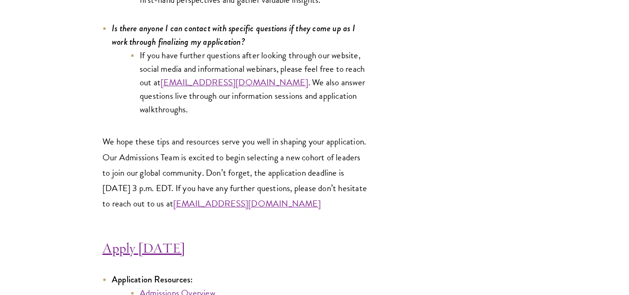
scroll to position [4936, 0]
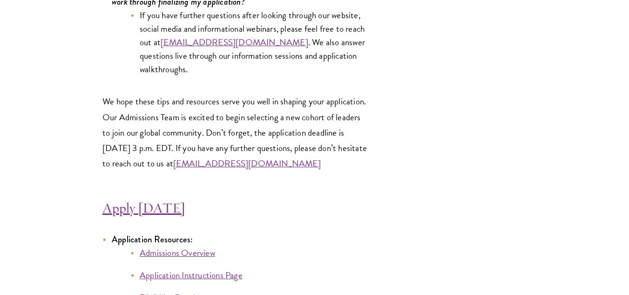
click at [239, 209] on h4 "Apply Today" at bounding box center [234, 208] width 265 height 19
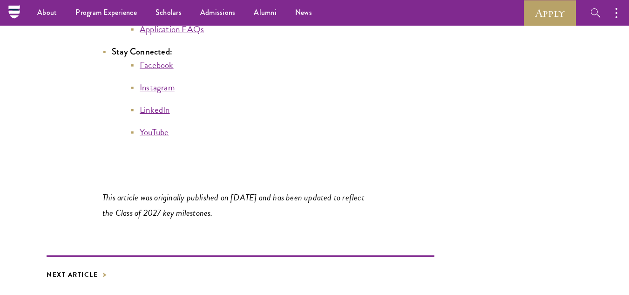
scroll to position [5226, 0]
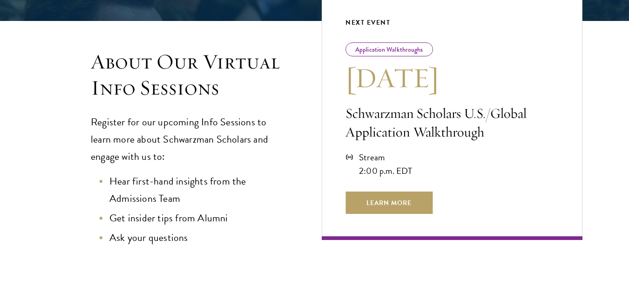
scroll to position [217, 0]
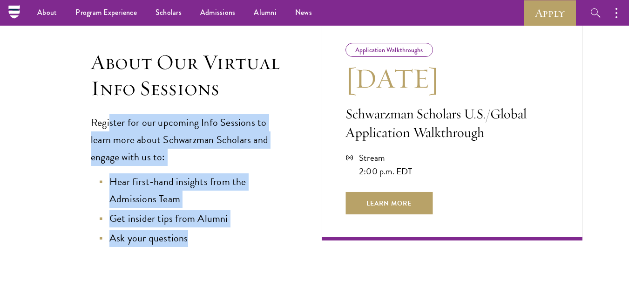
drag, startPoint x: 108, startPoint y: 118, endPoint x: 236, endPoint y: 254, distance: 186.4
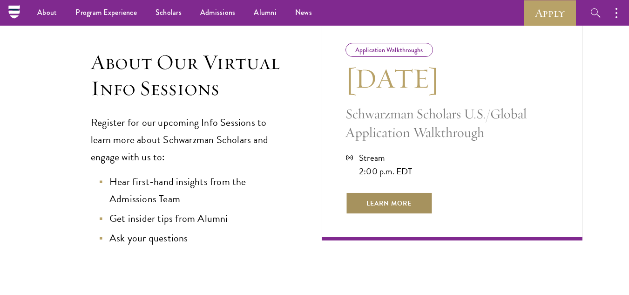
click at [399, 202] on span "Learn More" at bounding box center [388, 203] width 87 height 22
